Goal: Contribute content: Add original content to the website for others to see

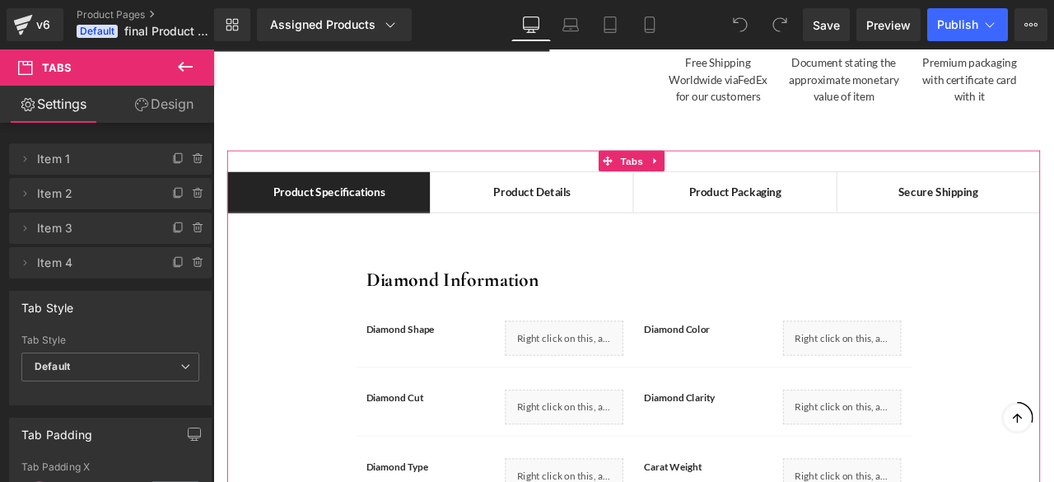
click at [153, 108] on link "Design" at bounding box center [163, 104] width 107 height 37
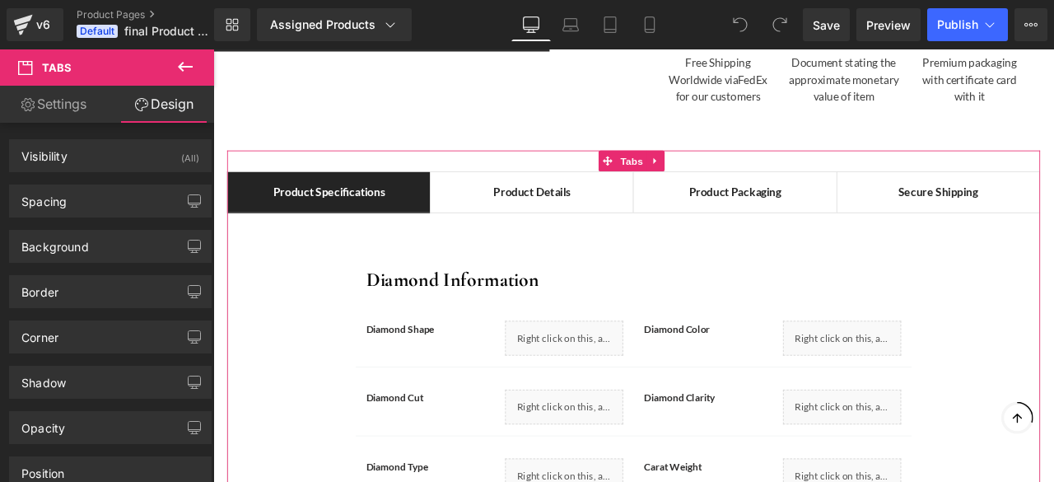
click at [84, 106] on link "Settings" at bounding box center [53, 104] width 107 height 37
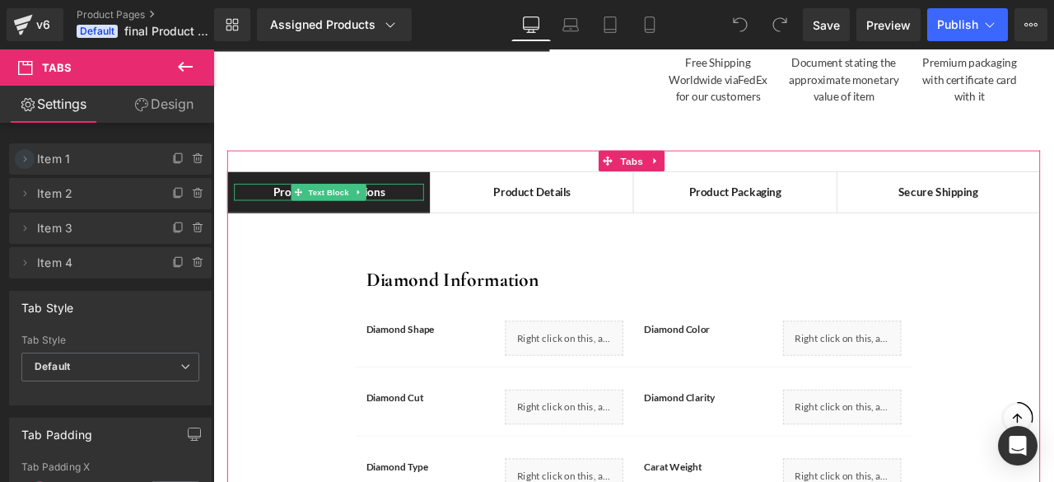
click at [21, 160] on icon at bounding box center [24, 158] width 13 height 13
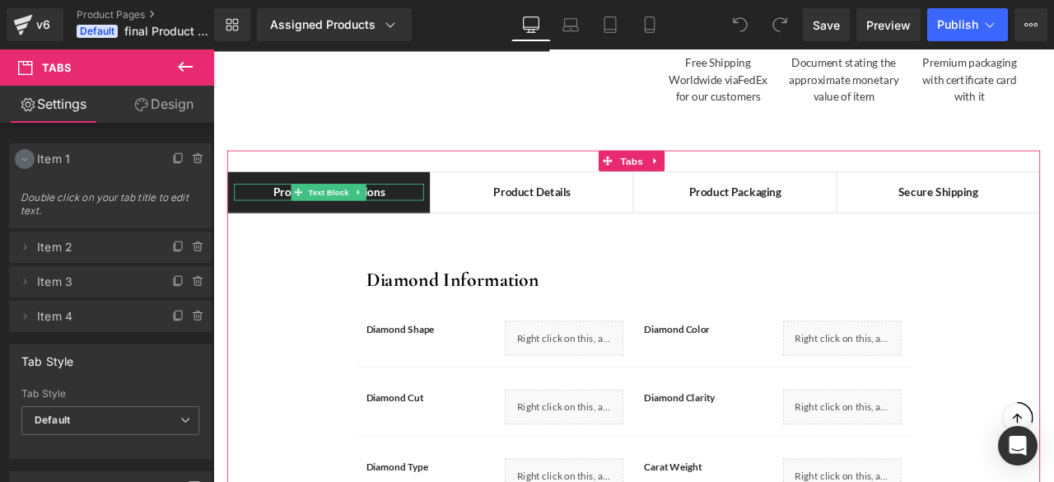
click at [21, 160] on icon at bounding box center [24, 158] width 13 height 13
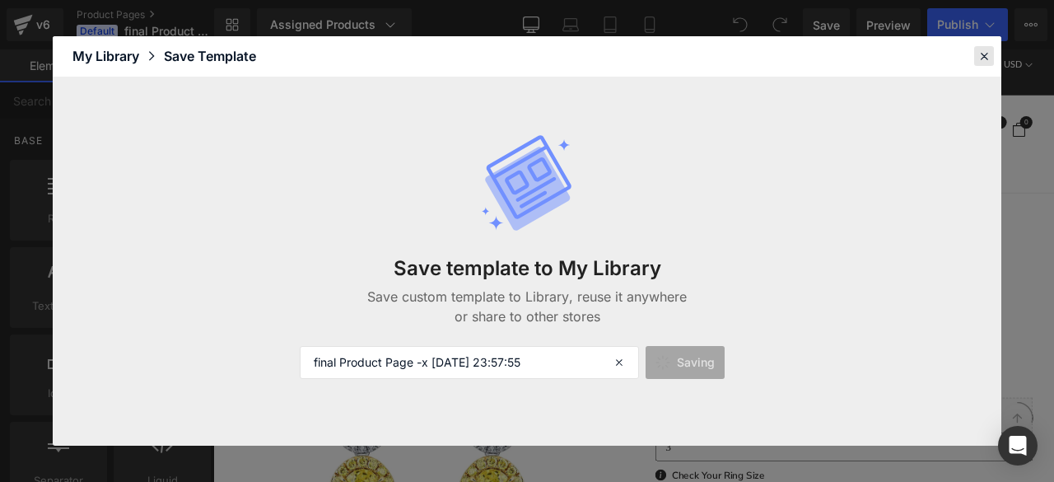
click at [986, 56] on icon at bounding box center [983, 56] width 15 height 15
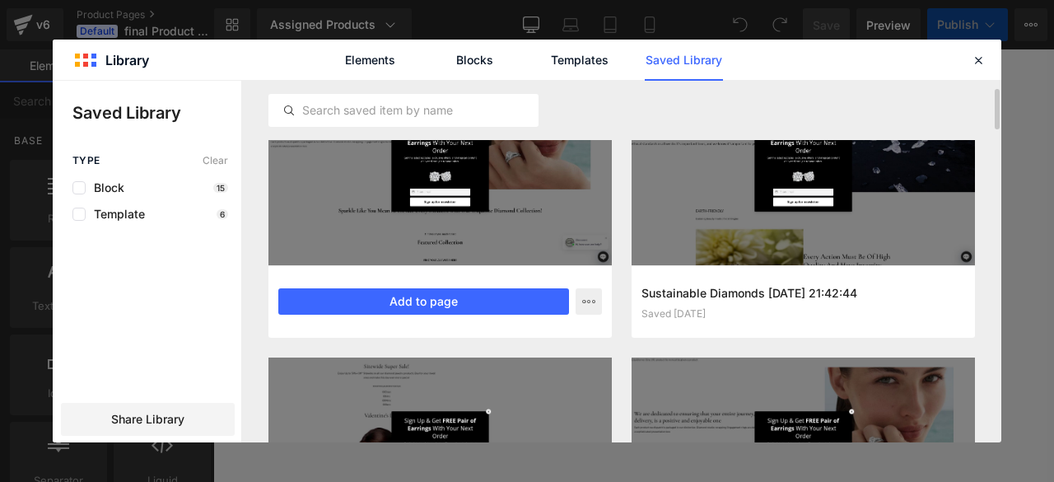
scroll to position [69, 0]
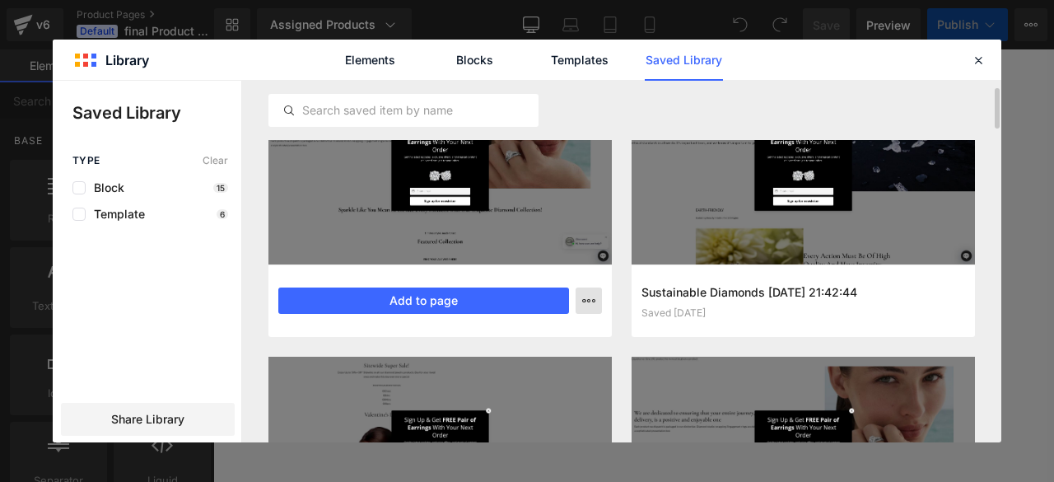
click at [580, 298] on button "button" at bounding box center [588, 300] width 26 height 26
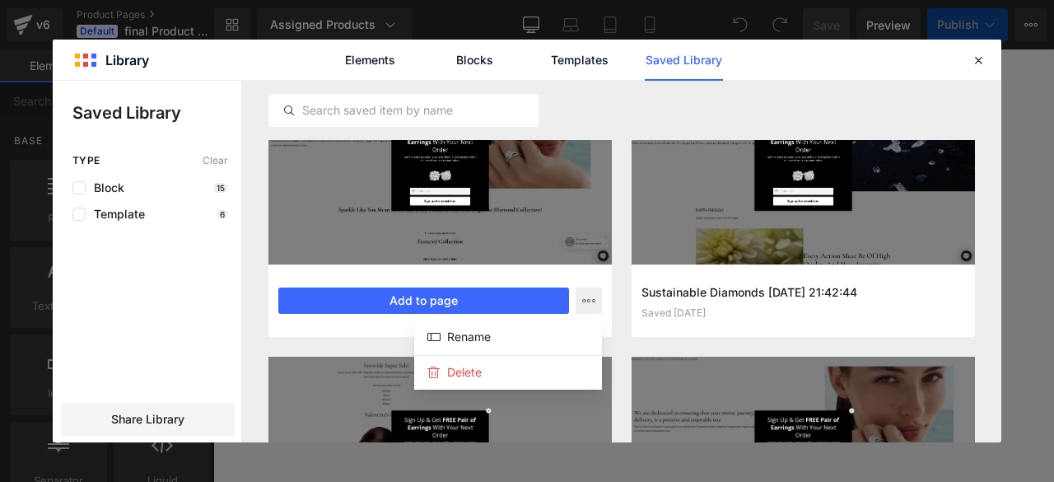
click at [239, 320] on div at bounding box center [527, 261] width 948 height 361
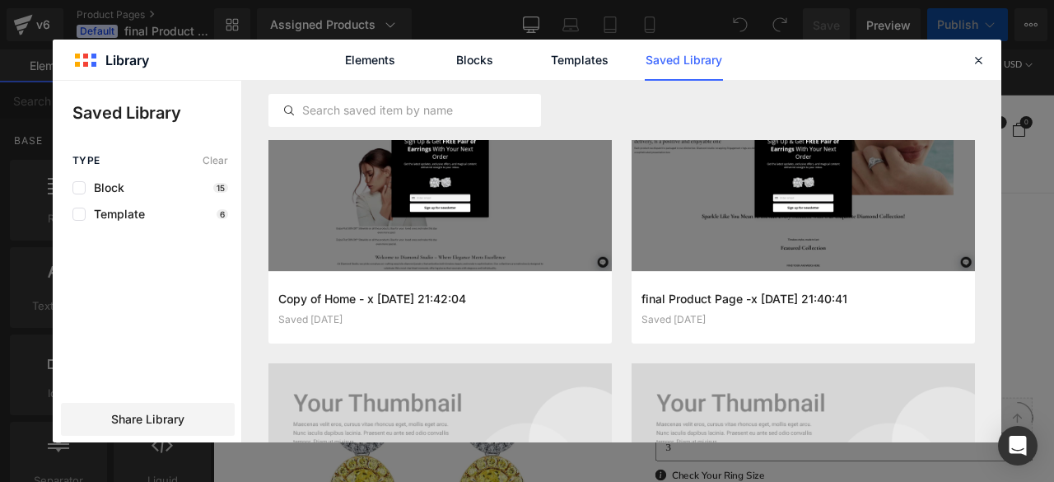
scroll to position [0, 0]
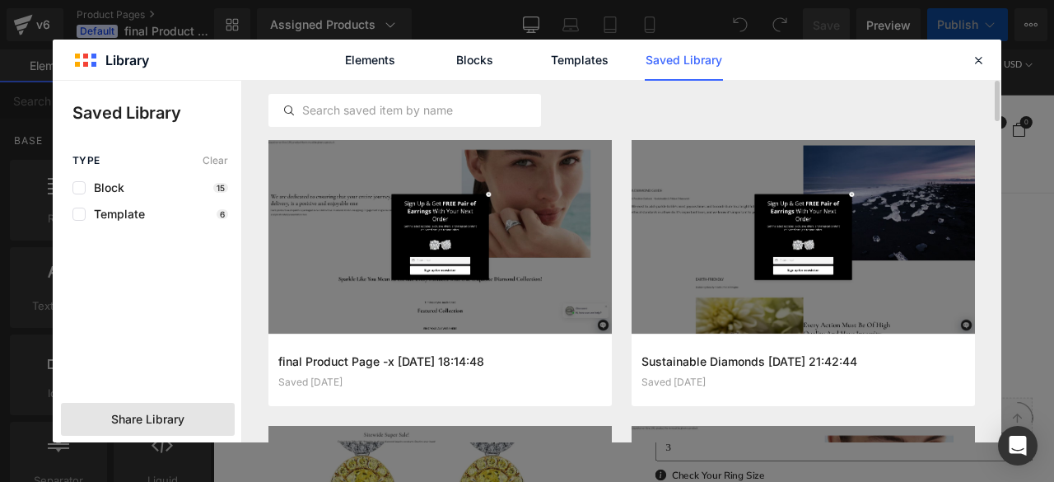
click at [118, 423] on span "Share Library" at bounding box center [147, 419] width 73 height 16
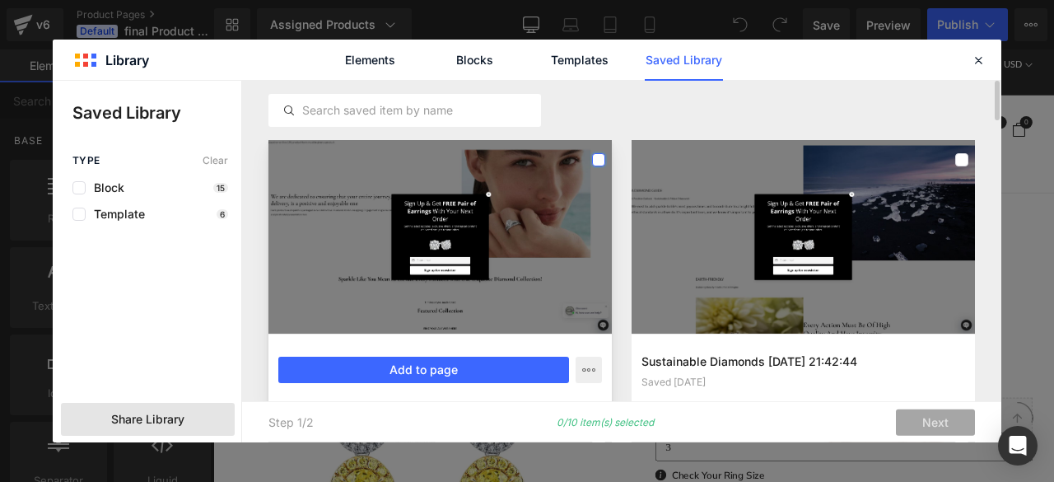
click at [596, 159] on label at bounding box center [598, 159] width 13 height 13
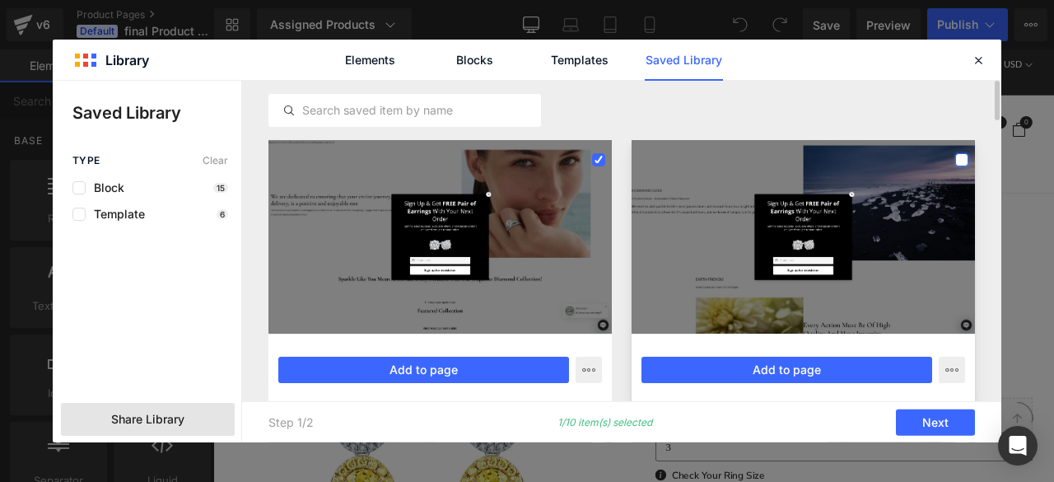
click at [963, 162] on label at bounding box center [961, 159] width 13 height 13
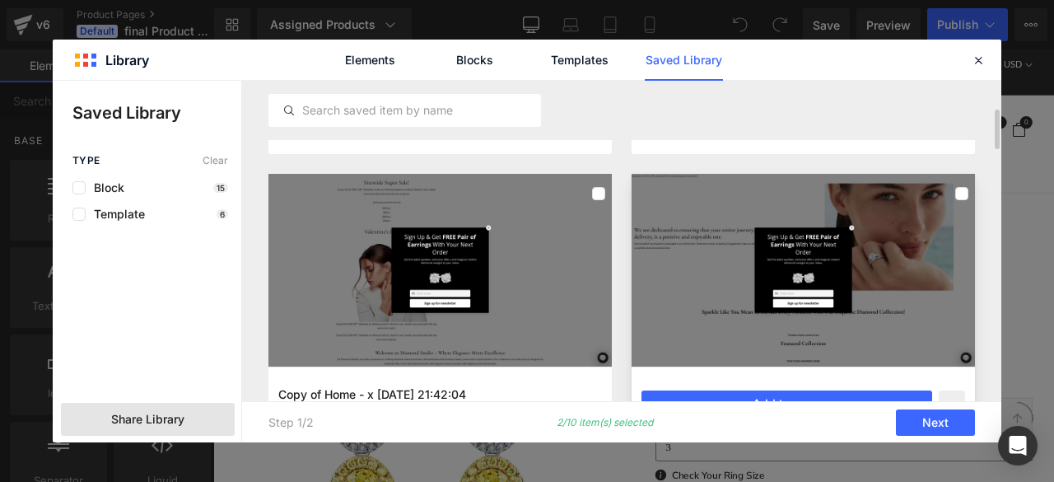
scroll to position [252, 0]
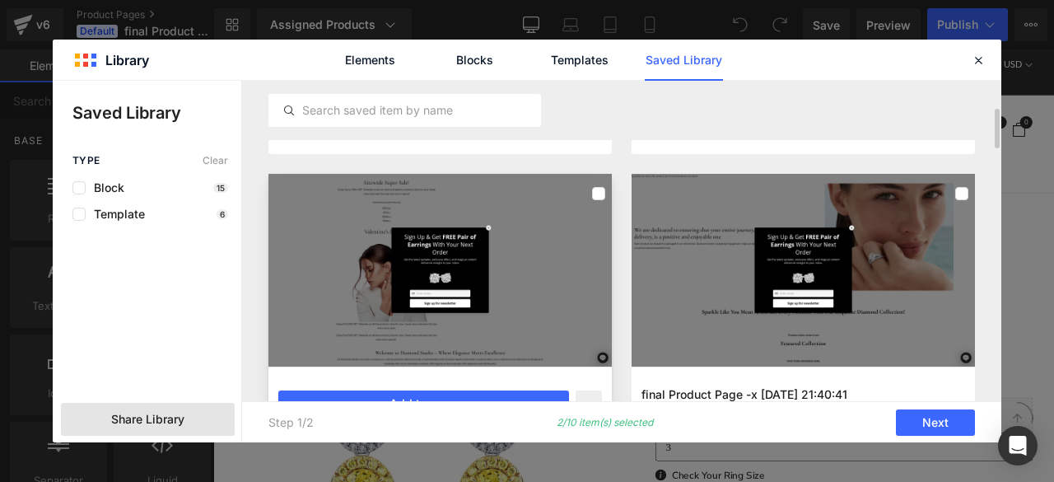
click at [606, 193] on div at bounding box center [439, 270] width 343 height 193
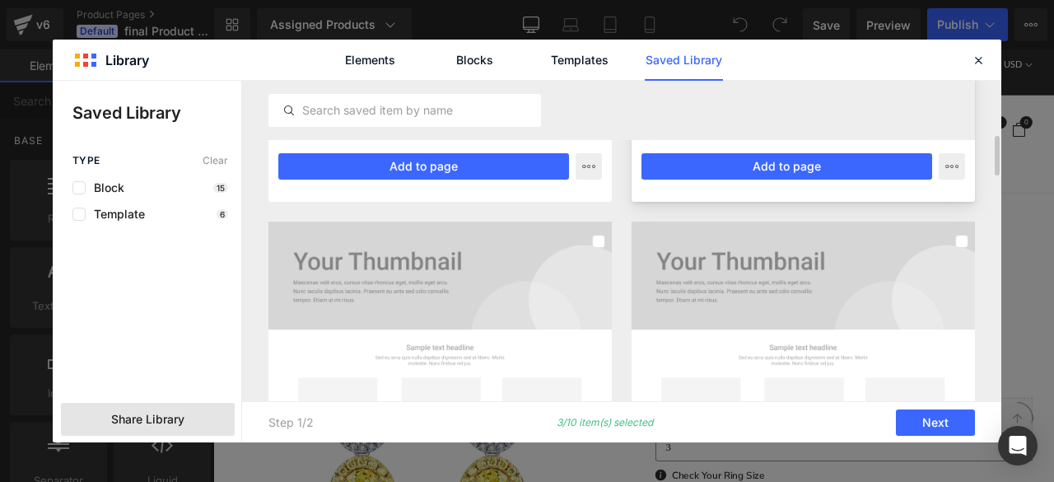
scroll to position [490, 0]
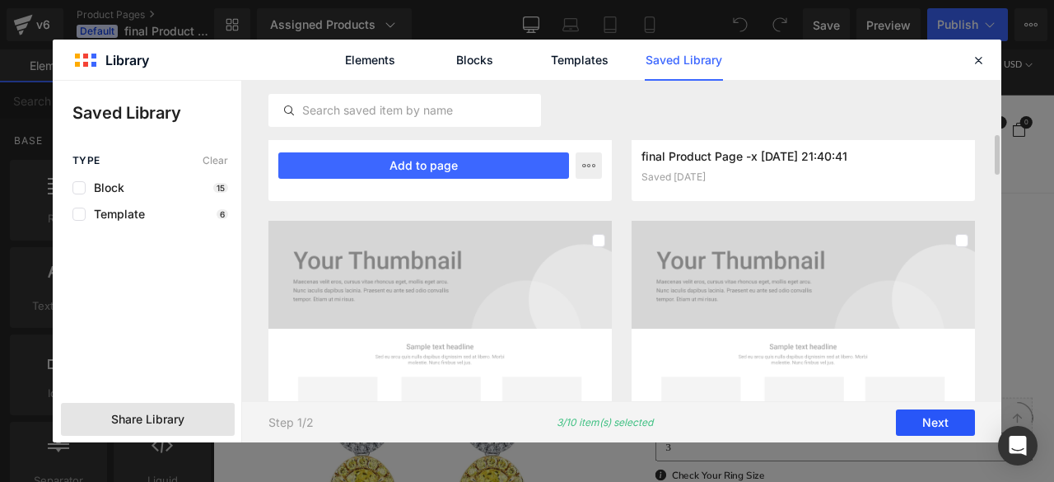
click at [912, 414] on button "Next" at bounding box center [935, 422] width 79 height 26
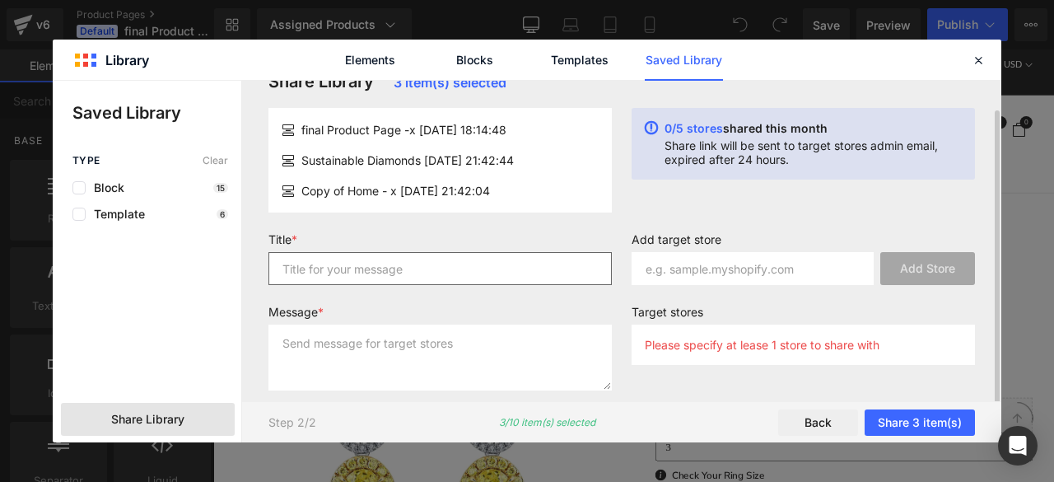
scroll to position [31, 0]
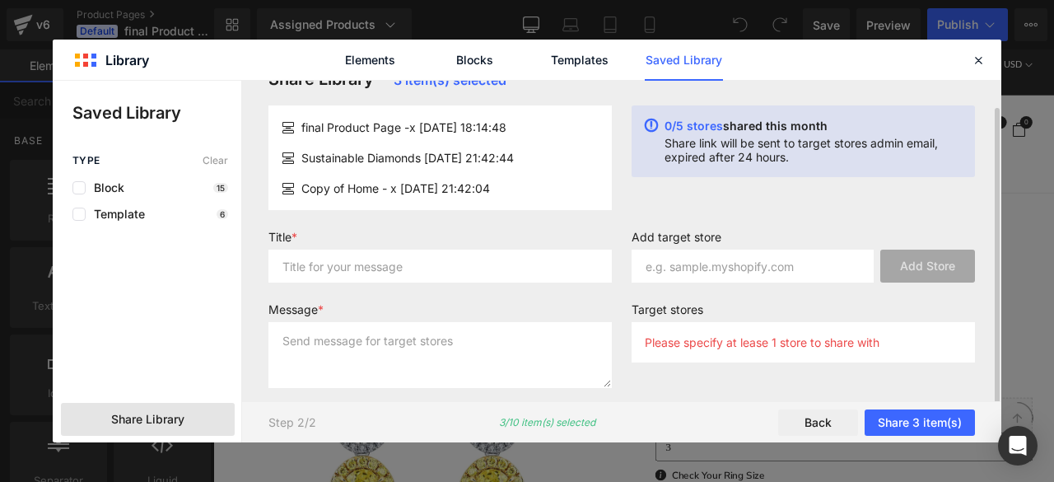
click at [448, 282] on div "Title *" at bounding box center [440, 263] width 363 height 66
click at [448, 271] on input "text" at bounding box center [439, 265] width 343 height 33
type input "my library"
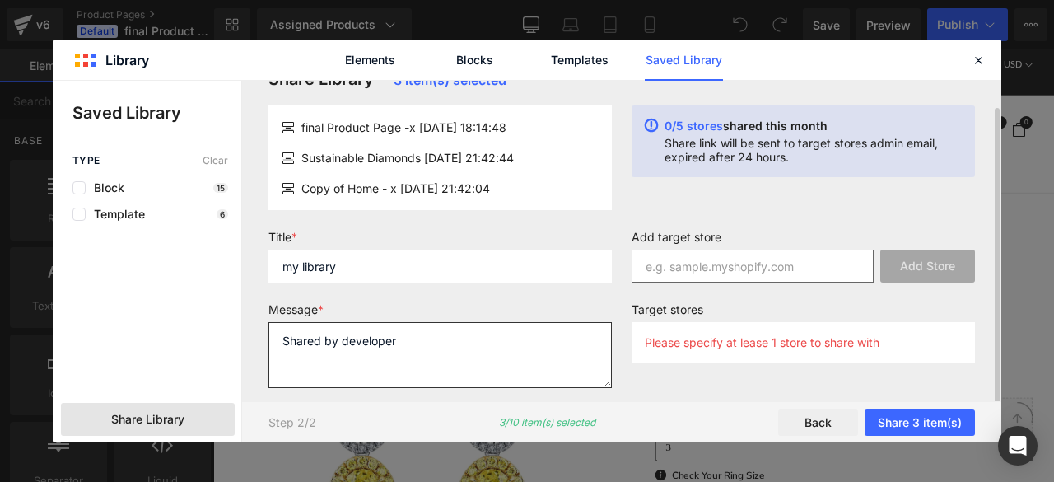
type textarea "Shared by developer"
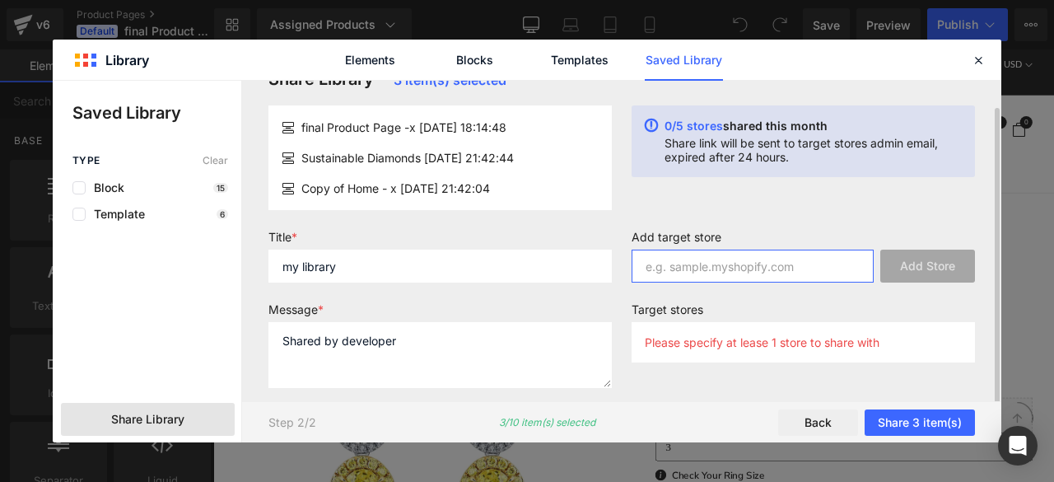
click at [719, 254] on input "text" at bounding box center [752, 265] width 242 height 33
click at [655, 272] on input "jwewlrica.com" at bounding box center [752, 265] width 242 height 33
click at [664, 265] on input "jewlrica.com" at bounding box center [752, 265] width 242 height 33
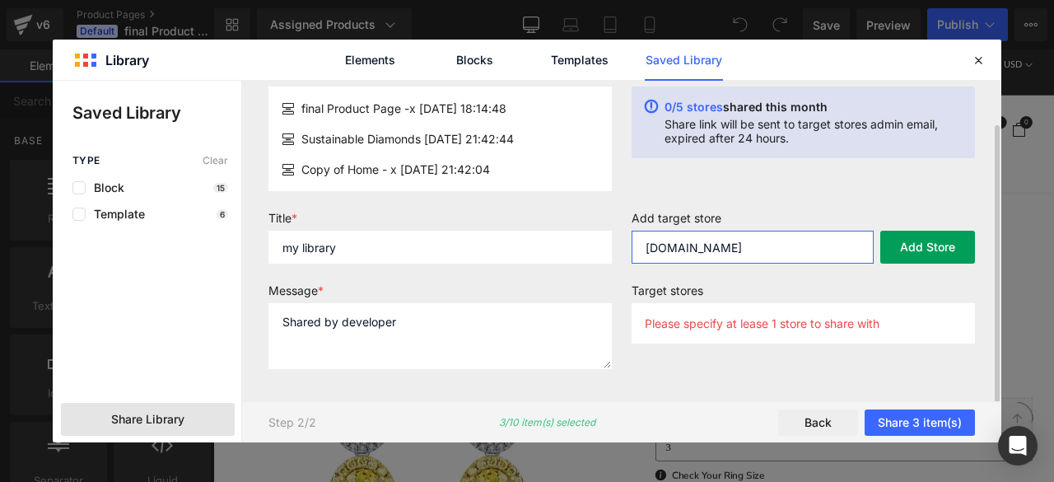
type input "jewelrica.com"
click at [918, 244] on button "Add Store" at bounding box center [927, 247] width 95 height 33
click at [714, 252] on input "jewelrica.com" at bounding box center [752, 247] width 242 height 33
paste input "-diamond-jewelry.myshopify"
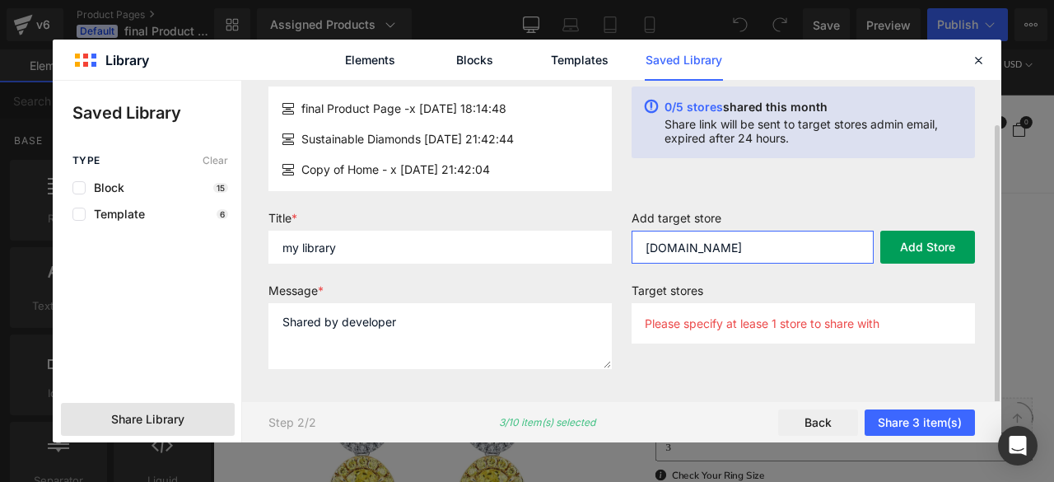
type input "jewelrica-diamond-jewelry.myshopify.com"
click at [955, 261] on button "Add Store" at bounding box center [927, 247] width 95 height 33
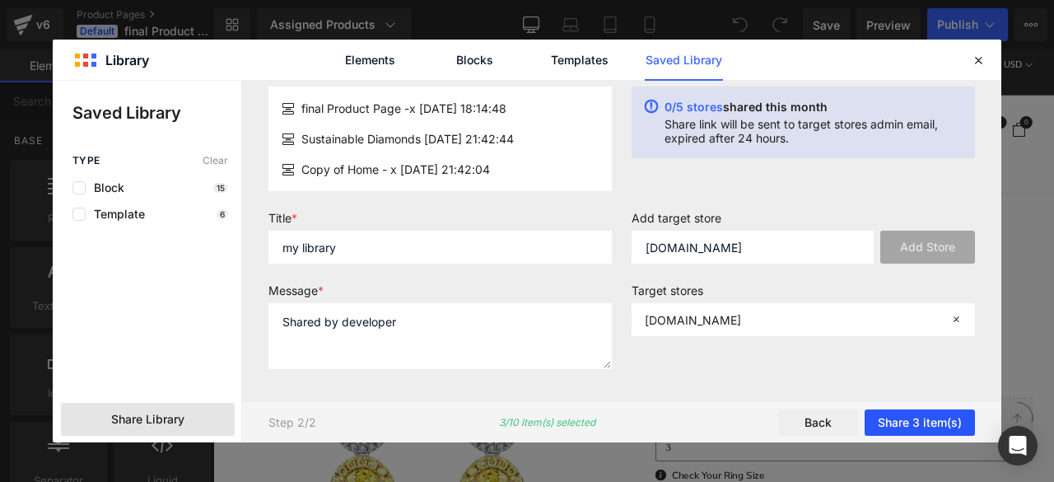
click at [904, 422] on button "Share 3 item(s)" at bounding box center [919, 422] width 110 height 26
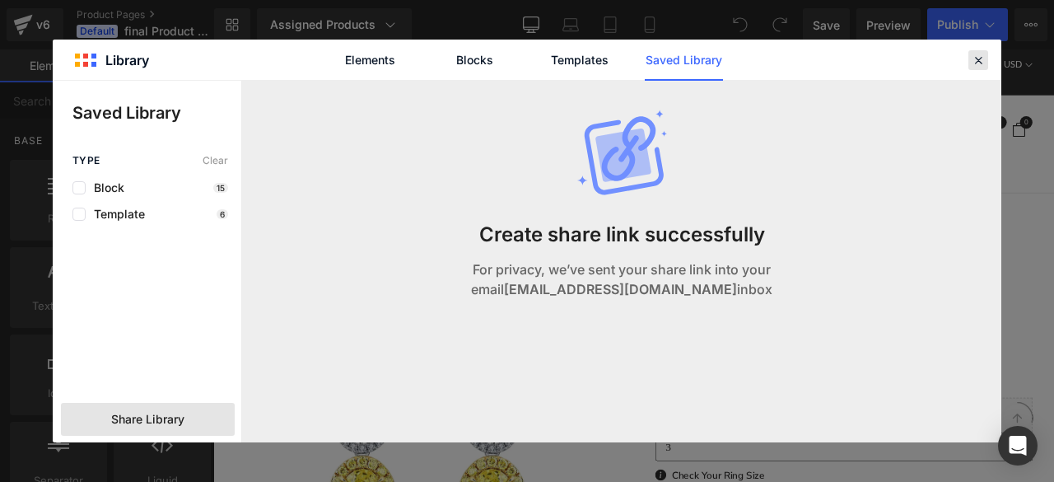
click at [984, 55] on icon at bounding box center [978, 60] width 15 height 15
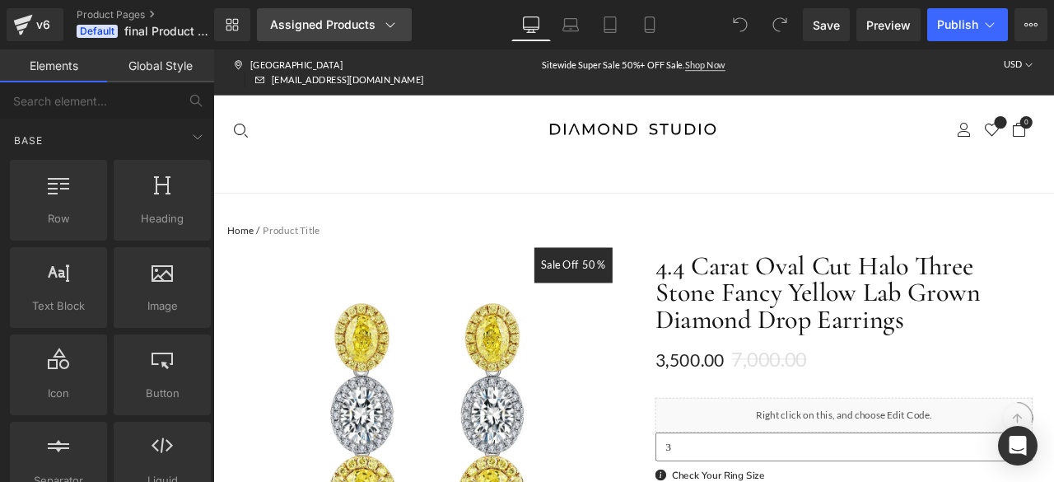
click at [375, 23] on div "Assigned Products" at bounding box center [334, 24] width 128 height 16
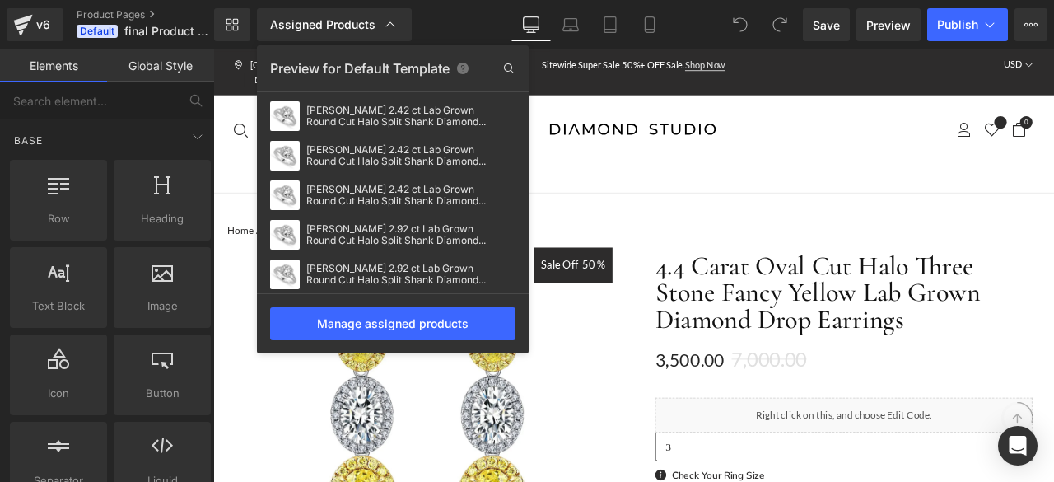
scroll to position [2182, 0]
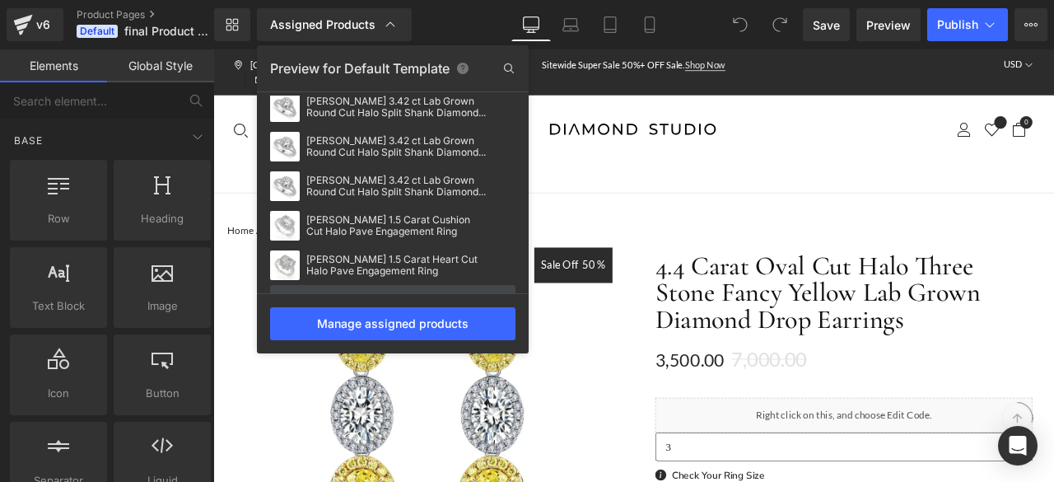
click at [467, 19] on div "Library Assigned Products Preview for Default Template 4.4 Carat Oval Cut Halo …" at bounding box center [634, 24] width 840 height 33
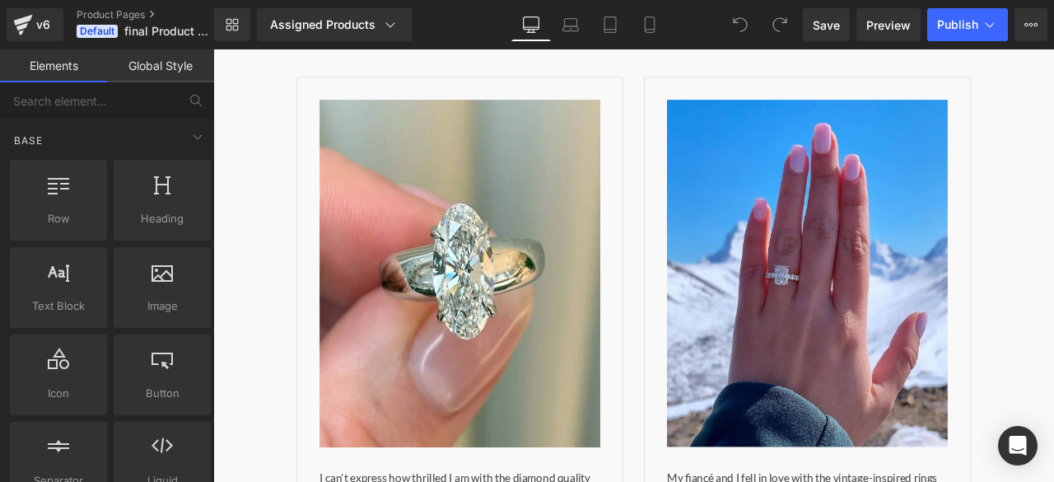
scroll to position [2842, 0]
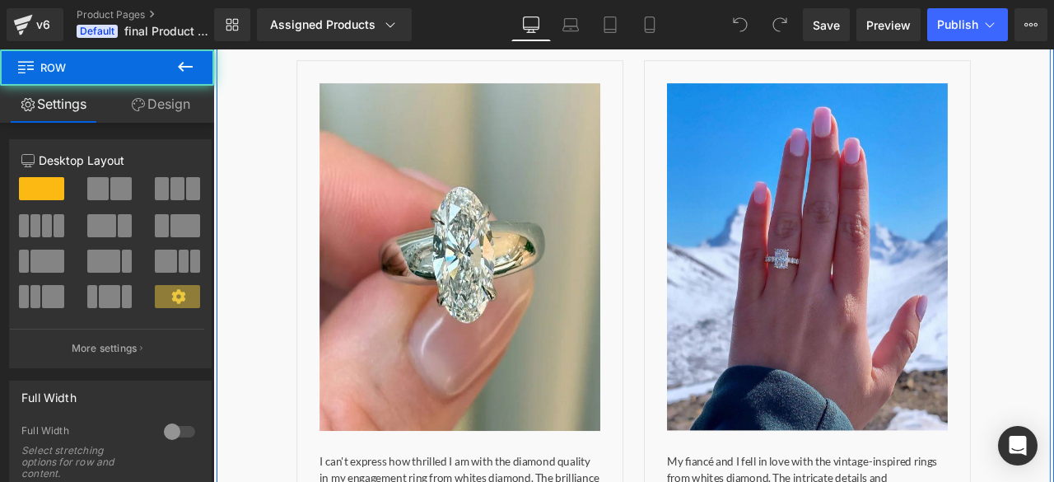
click at [301, 216] on div "For You & Your Loved Ones. Made with Love ♡ Text Block Sparkle Like You Mean It…" at bounding box center [711, 149] width 988 height 1219
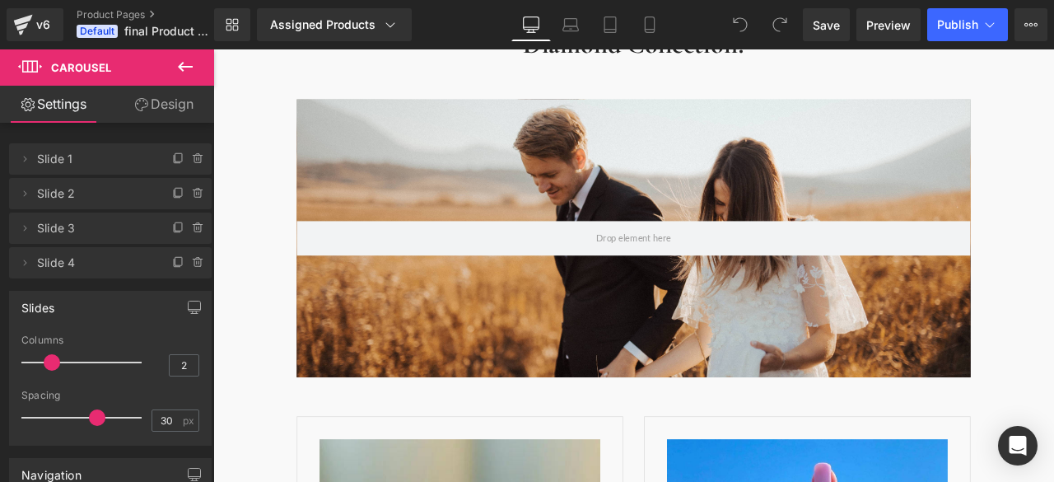
scroll to position [2412, 0]
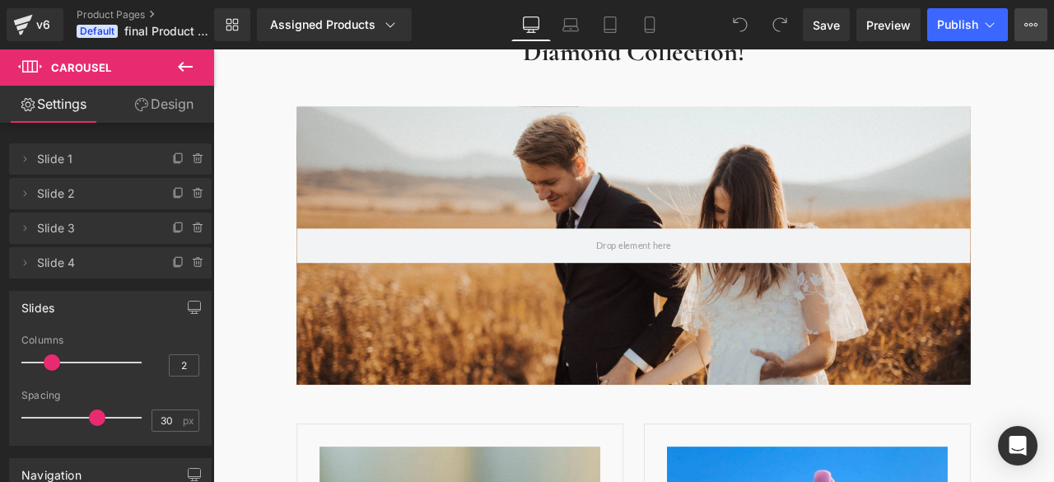
click at [1020, 27] on button "View Live Page View with current Template Save Template to Library Schedule Pub…" at bounding box center [1030, 24] width 33 height 33
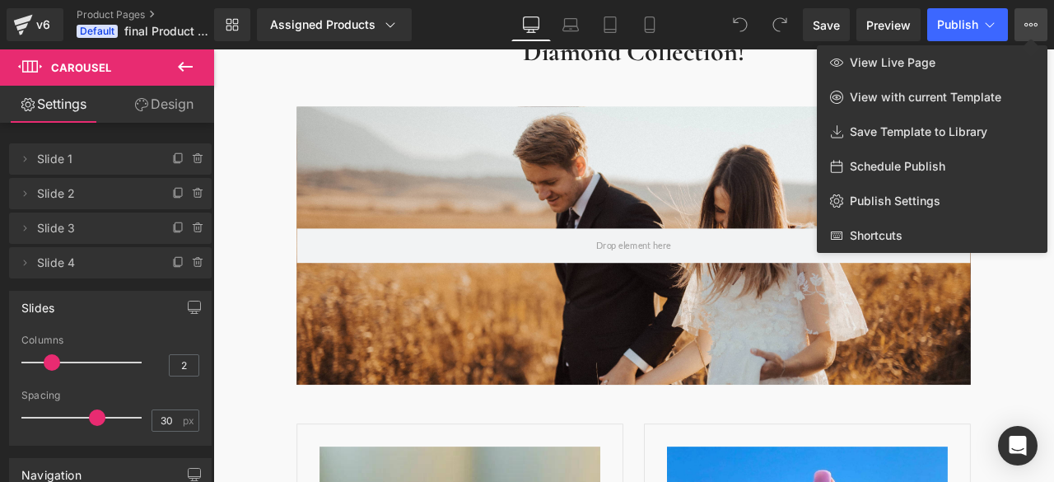
click at [1023, 314] on div at bounding box center [633, 265] width 841 height 432
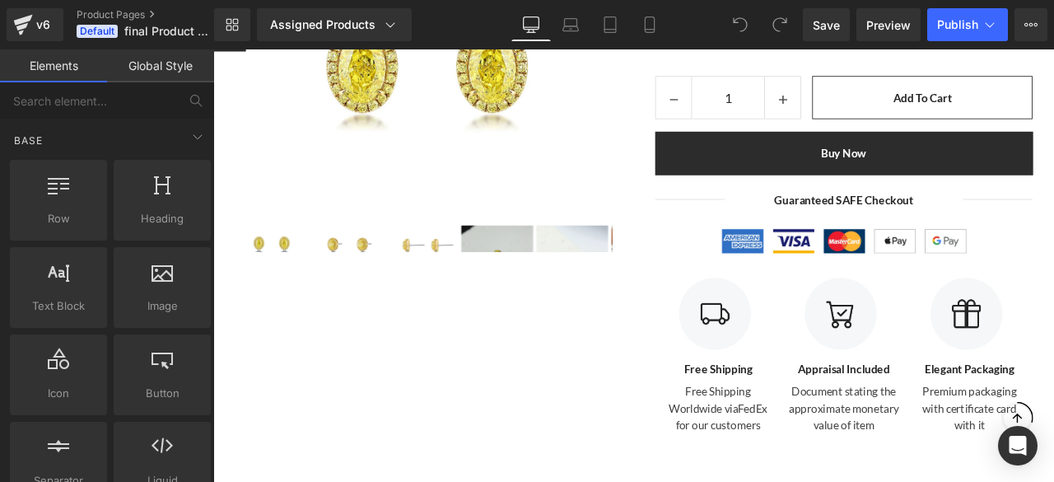
scroll to position [0, 0]
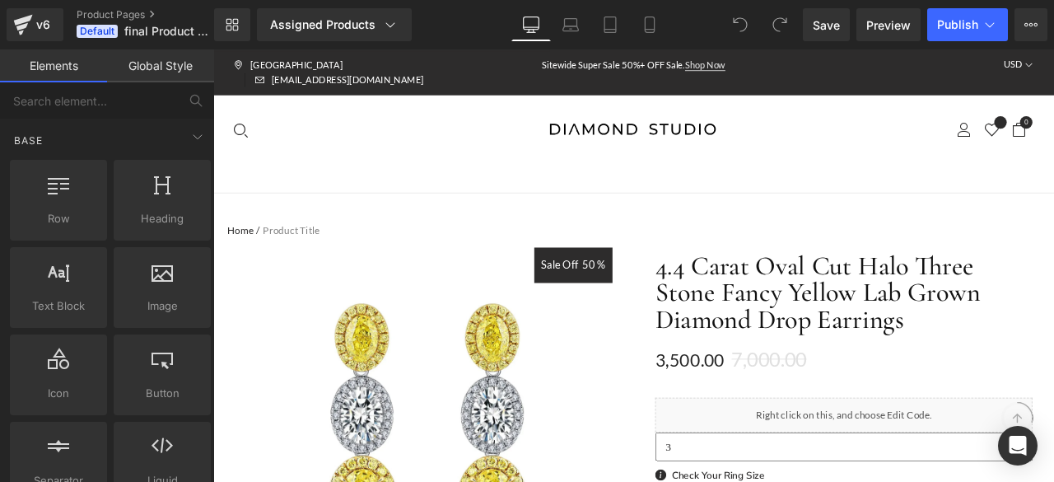
click at [375, 160] on div "Diamond Studio Search Close Sign in Login Signup We've sent you an email with a…" at bounding box center [711, 173] width 996 height 91
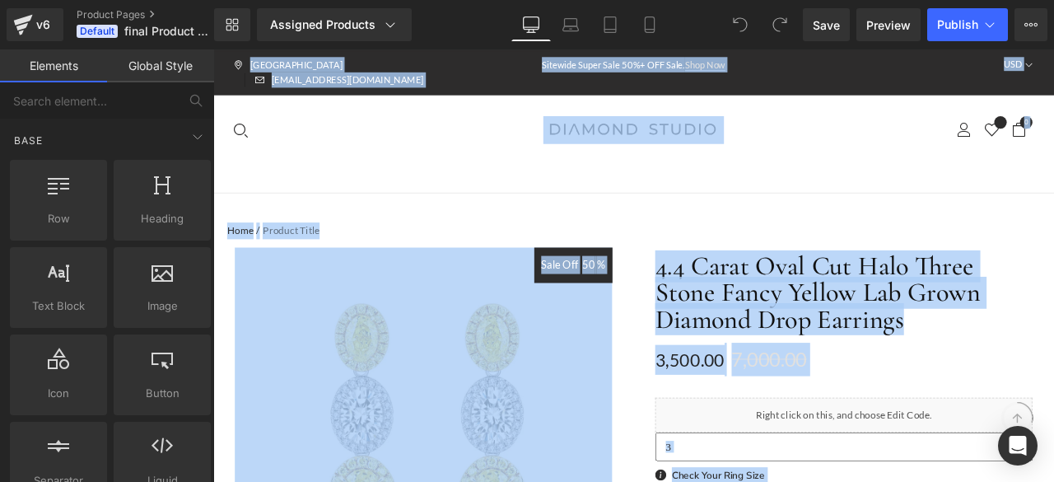
click at [375, 160] on div "Diamond Studio Search Close Sign in Login Signup We've sent you an email with a…" at bounding box center [711, 173] width 996 height 91
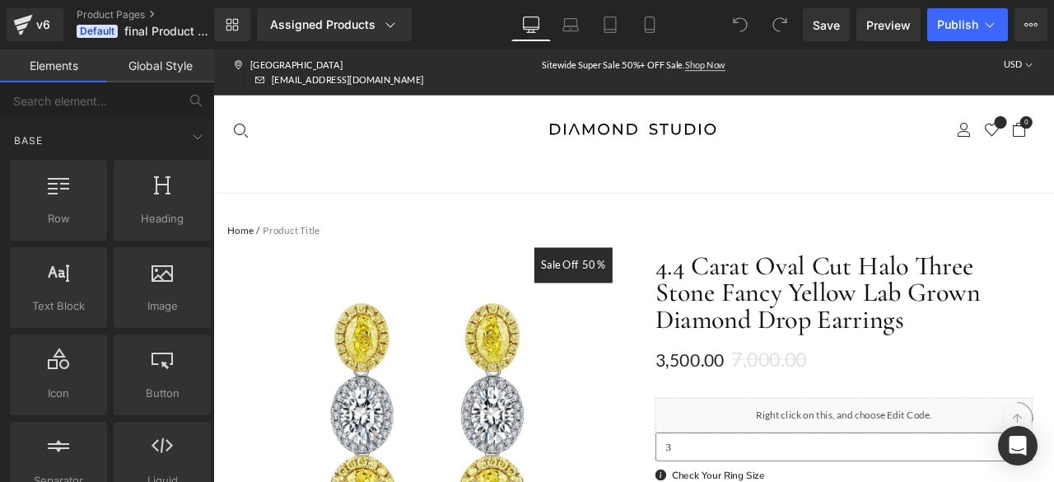
click at [375, 160] on div "Diamond Studio Search Close Sign in Login Signup We've sent you an email with a…" at bounding box center [711, 173] width 996 height 91
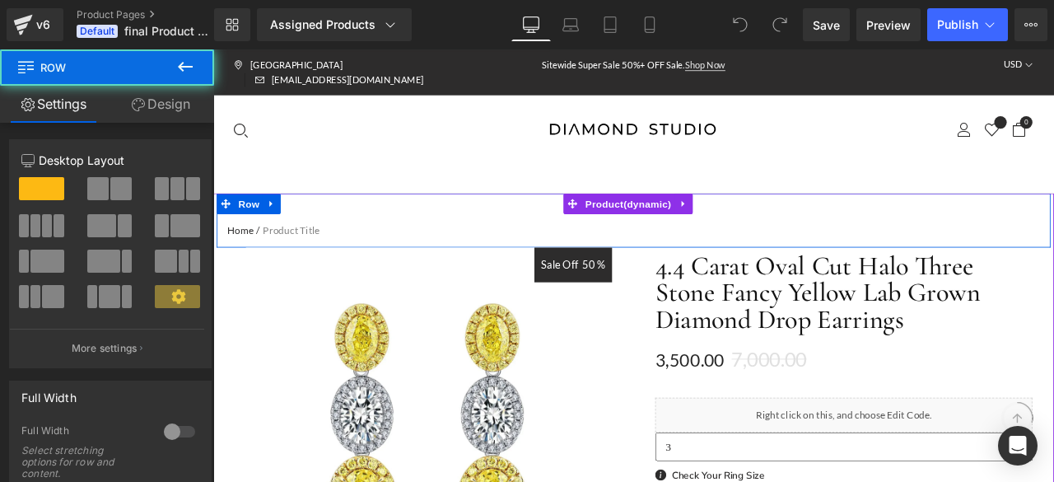
click at [414, 225] on div "Home / Product Title Breadcrumbs Row" at bounding box center [711, 252] width 988 height 64
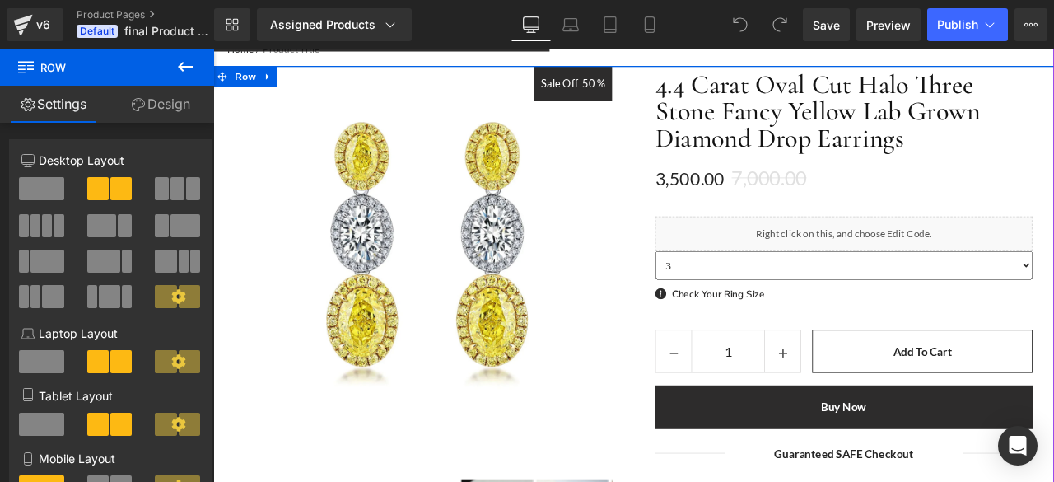
scroll to position [212, 0]
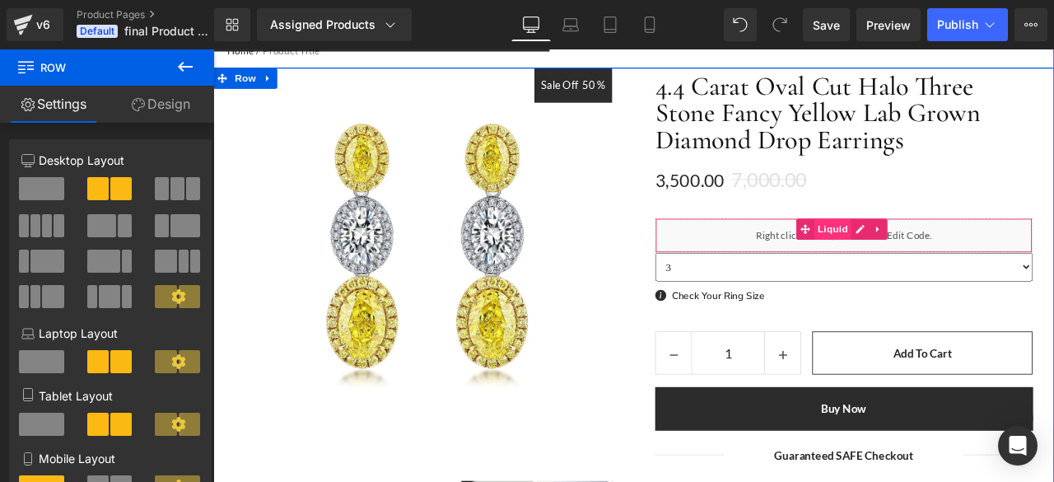
click at [925, 250] on span "Liquid" at bounding box center [947, 262] width 44 height 25
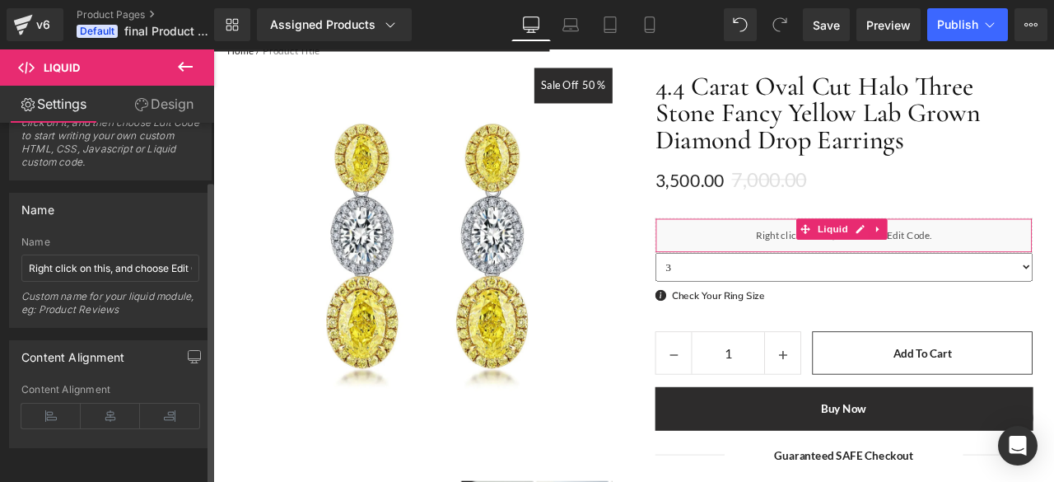
scroll to position [71, 0]
drag, startPoint x: 128, startPoint y: 254, endPoint x: 110, endPoint y: 226, distance: 33.3
click at [110, 236] on div "Name" at bounding box center [110, 242] width 178 height 12
click at [105, 254] on input "Right click on this, and choose Edit Code." at bounding box center [110, 267] width 178 height 27
click at [137, 258] on input "Right click on this, and choose Edit Code." at bounding box center [110, 267] width 178 height 27
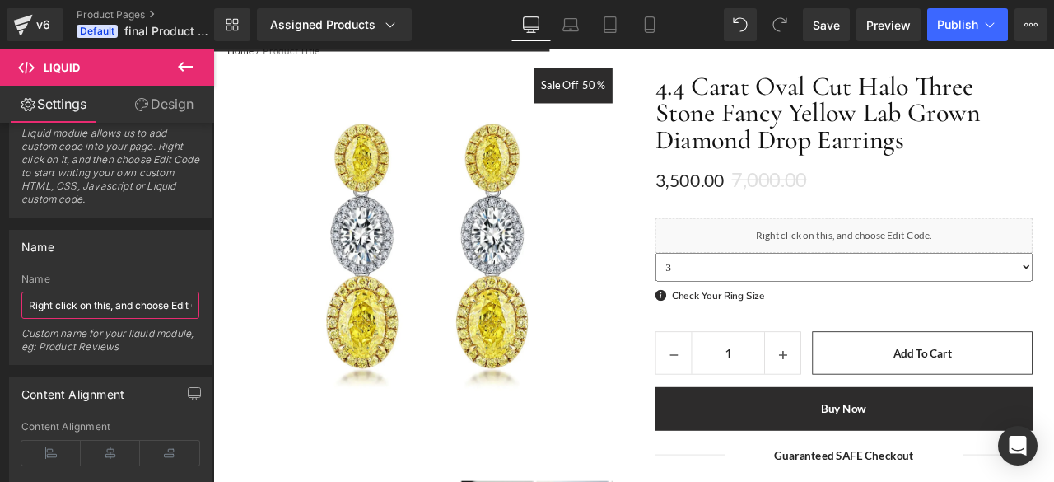
scroll to position [24, 0]
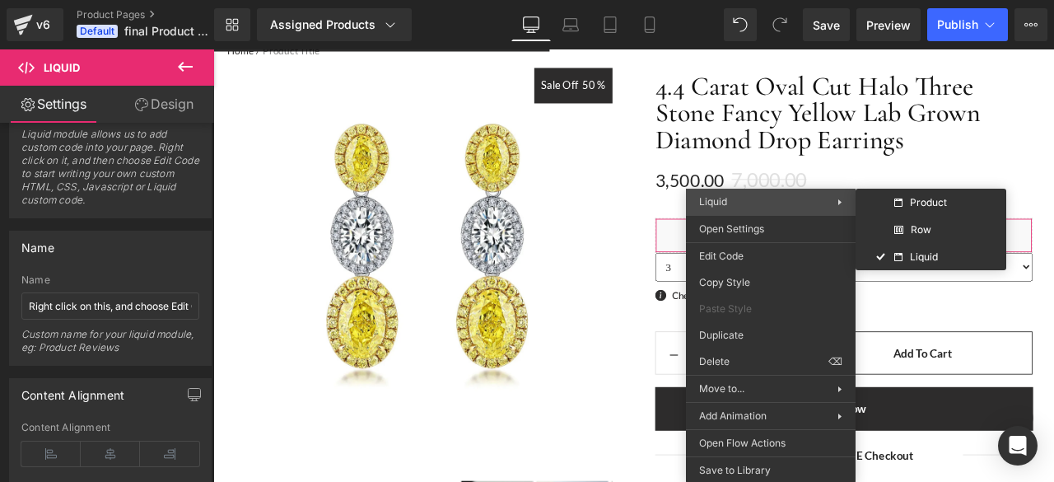
click at [787, 211] on div "Liquid Product Row Liquid" at bounding box center [771, 202] width 170 height 26
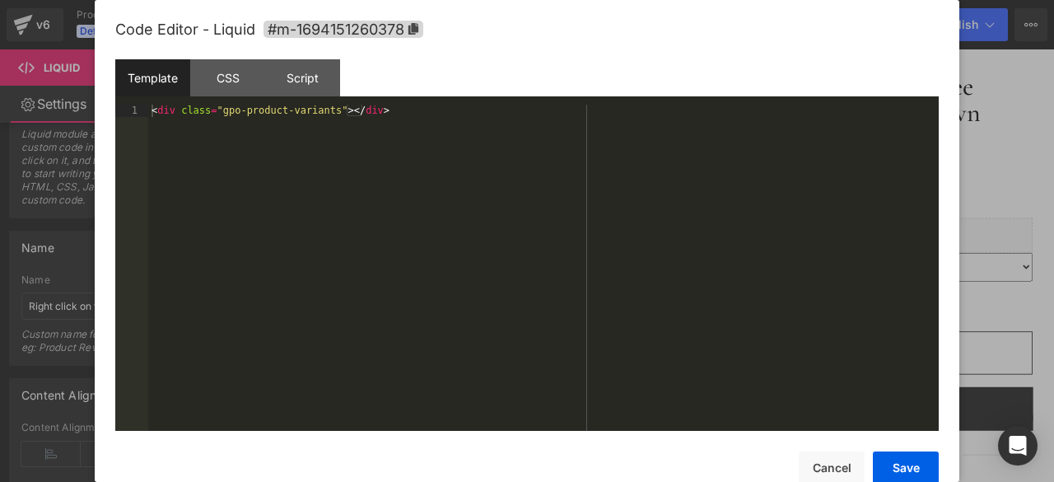
click at [777, 0] on div "Liquid You are previewing how the will restyle your page. You can not edit Elem…" at bounding box center [527, 0] width 1054 height 0
click at [398, 167] on div "< div class = "gpo-product-variants" > </ div >" at bounding box center [543, 280] width 790 height 350
click at [249, 77] on div "CSS" at bounding box center [227, 77] width 75 height 37
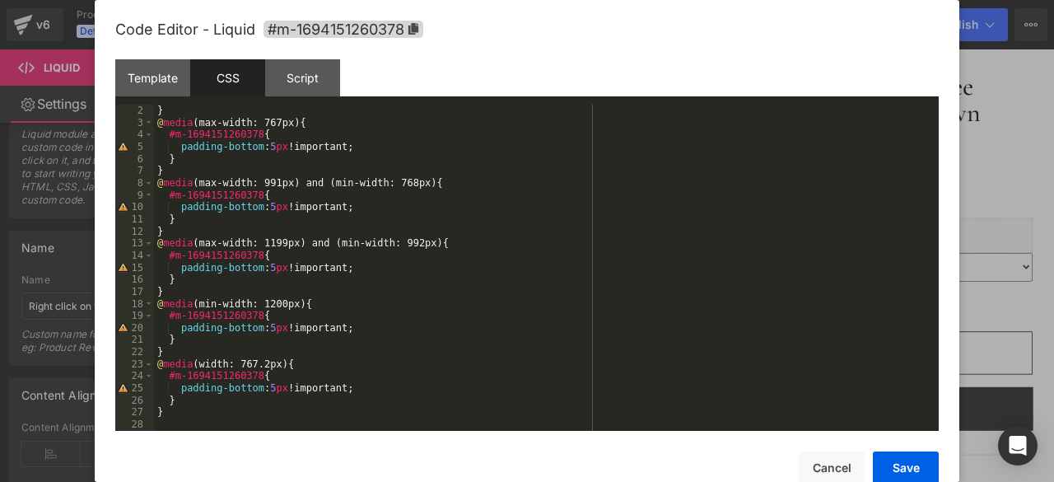
scroll to position [12, 0]
click at [315, 91] on div "Script" at bounding box center [302, 77] width 75 height 37
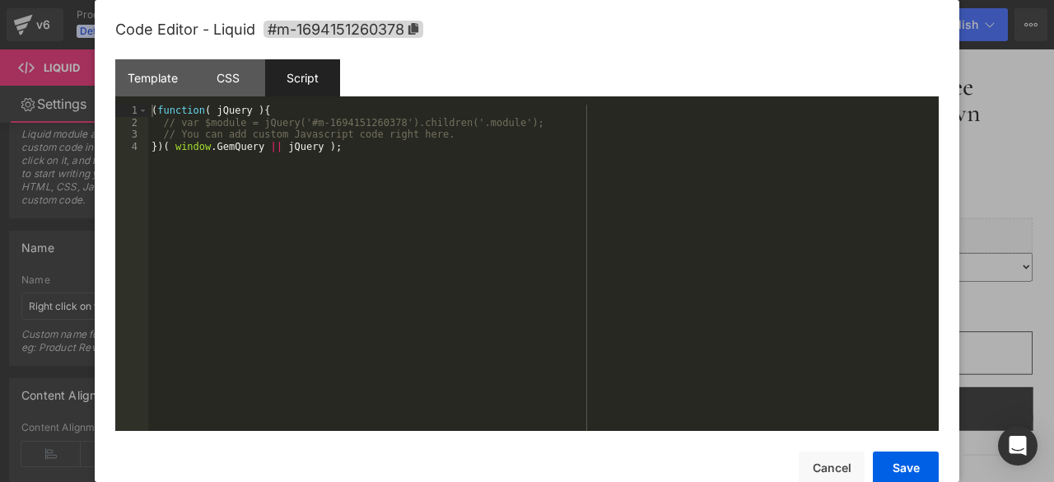
click at [340, 187] on div "( function ( jQuery ) { // var $module = jQuery('#m-1694151260378').children('.…" at bounding box center [543, 280] width 790 height 350
